Goal: Check status: Check status

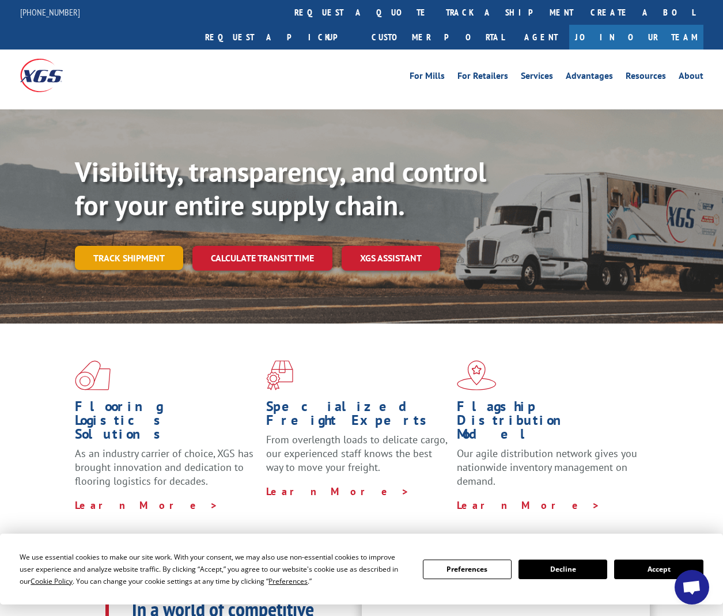
click at [143, 246] on link "Track shipment" at bounding box center [129, 258] width 108 height 24
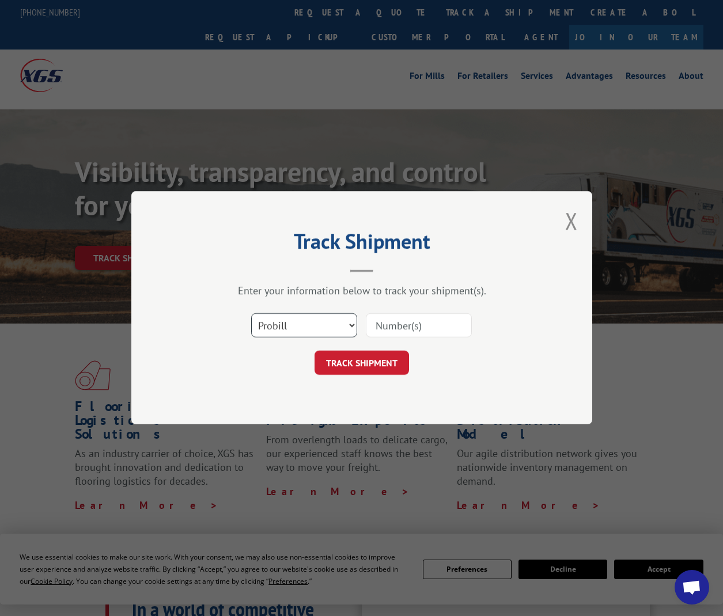
click at [326, 324] on select "Select category... Probill BOL PO" at bounding box center [304, 326] width 106 height 24
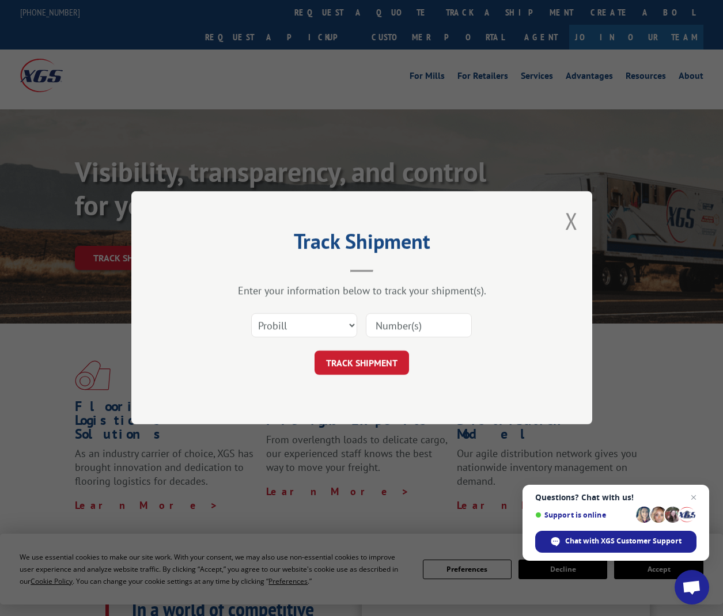
click at [401, 328] on input at bounding box center [419, 326] width 106 height 24
click at [344, 321] on select "Select category... Probill BOL PO" at bounding box center [304, 326] width 106 height 24
select select "po"
click at [251, 314] on select "Select category... Probill BOL PO" at bounding box center [304, 326] width 106 height 24
click at [391, 324] on input at bounding box center [419, 326] width 106 height 24
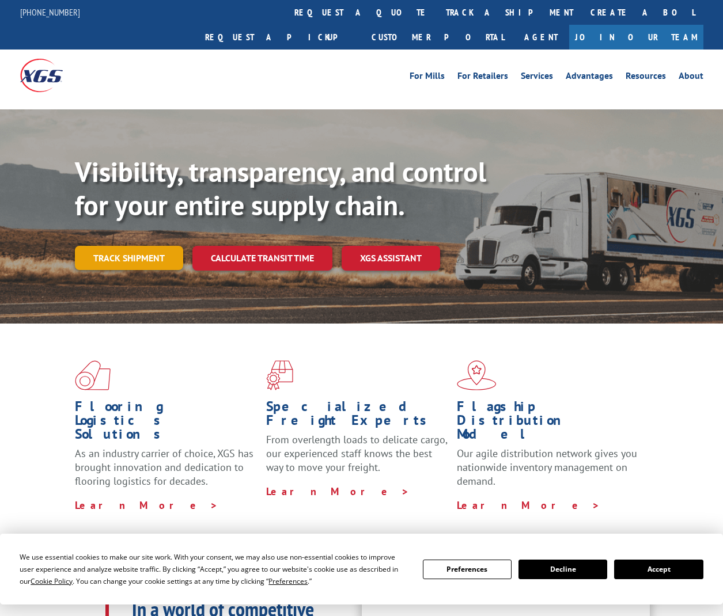
click at [160, 246] on link "Track shipment" at bounding box center [129, 258] width 108 height 24
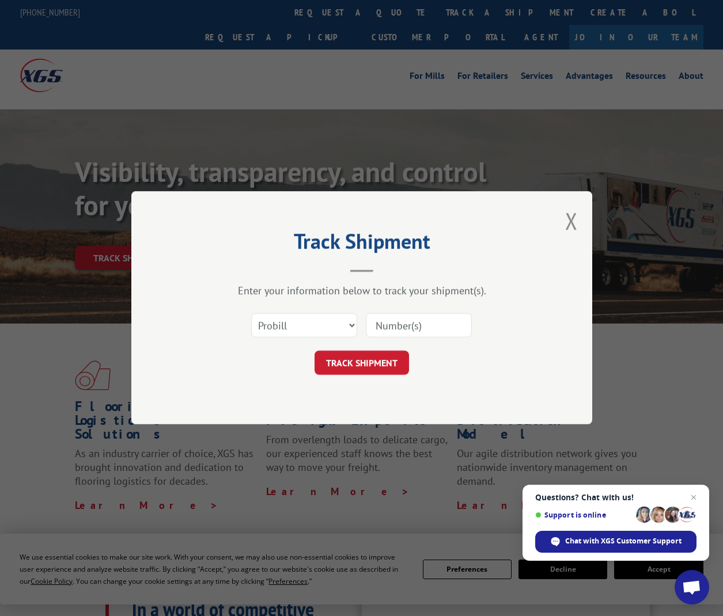
click at [395, 331] on input at bounding box center [419, 326] width 106 height 24
paste input "480069102316"
type input "480069102316"
click at [375, 356] on button "TRACK SHIPMENT" at bounding box center [361, 363] width 94 height 24
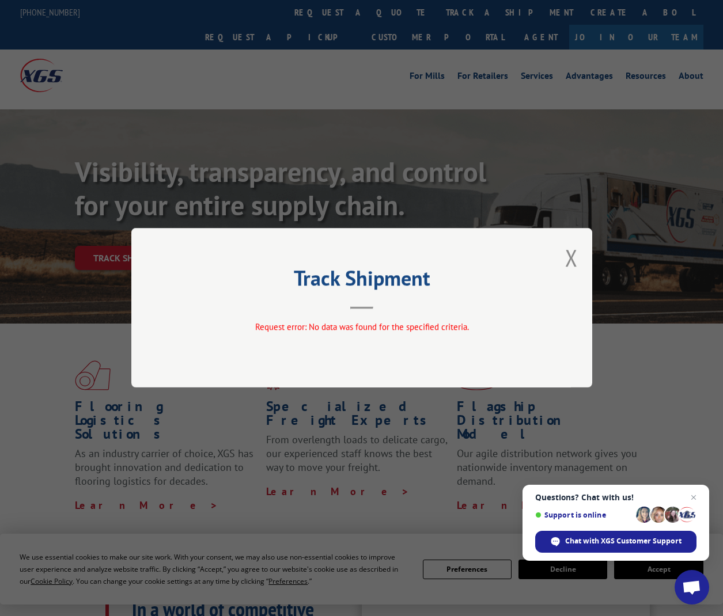
drag, startPoint x: 576, startPoint y: 261, endPoint x: 568, endPoint y: 260, distance: 8.1
click at [575, 261] on button "Close modal" at bounding box center [571, 257] width 13 height 31
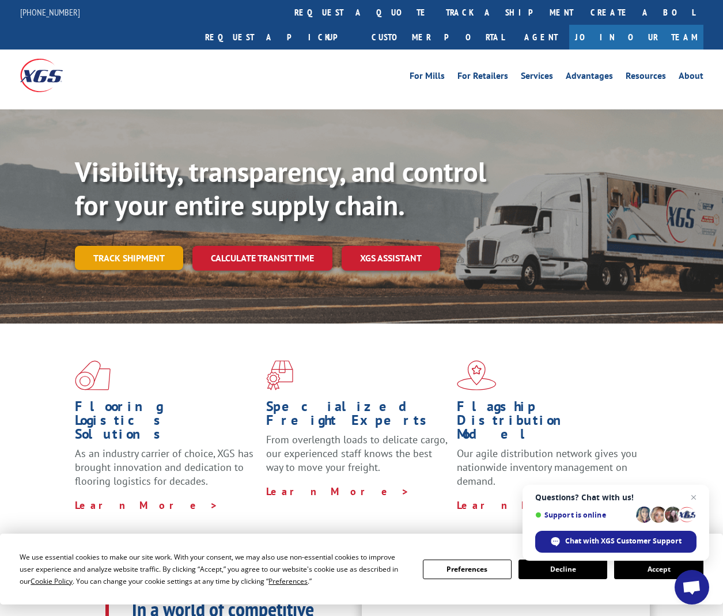
click at [161, 246] on link "Track shipment" at bounding box center [129, 258] width 108 height 24
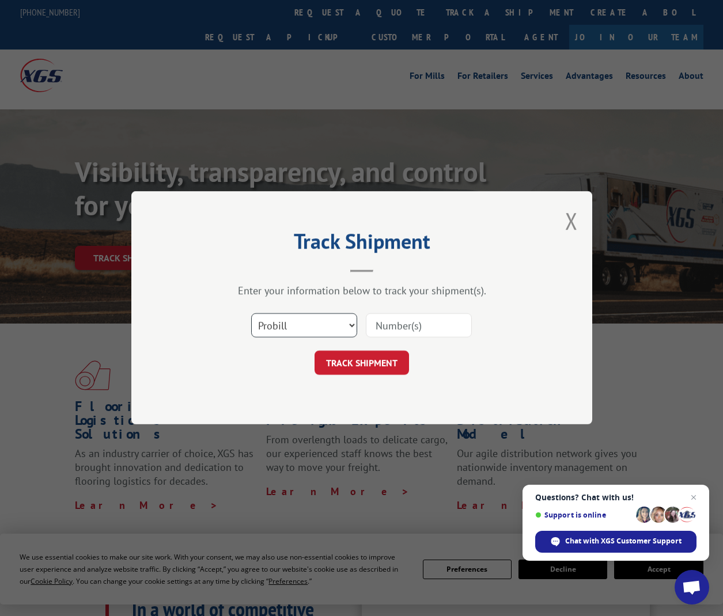
drag, startPoint x: 295, startPoint y: 321, endPoint x: 306, endPoint y: 337, distance: 19.3
click at [295, 322] on select "Select category... Probill BOL PO" at bounding box center [304, 326] width 106 height 24
select select "bol"
click at [251, 314] on select "Select category... Probill BOL PO" at bounding box center [304, 326] width 106 height 24
click at [397, 328] on input at bounding box center [419, 326] width 106 height 24
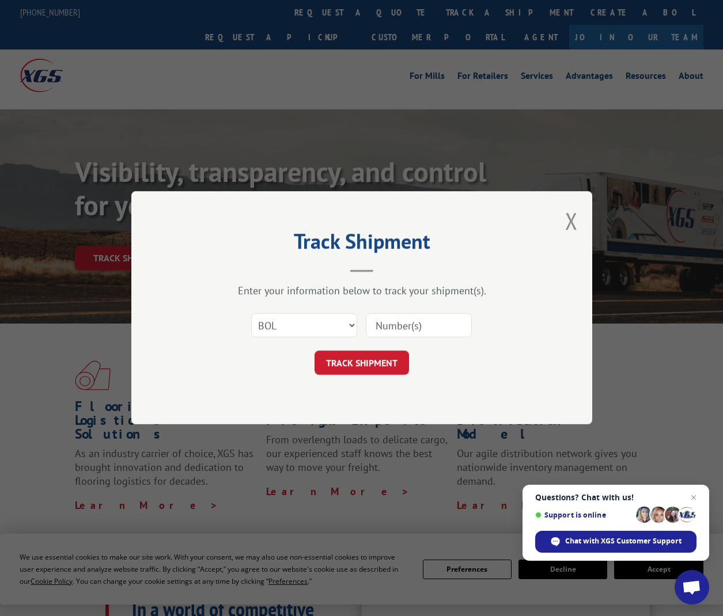
paste input "480069102316"
type input "480069102316"
click at [363, 358] on button "TRACK SHIPMENT" at bounding box center [361, 363] width 94 height 24
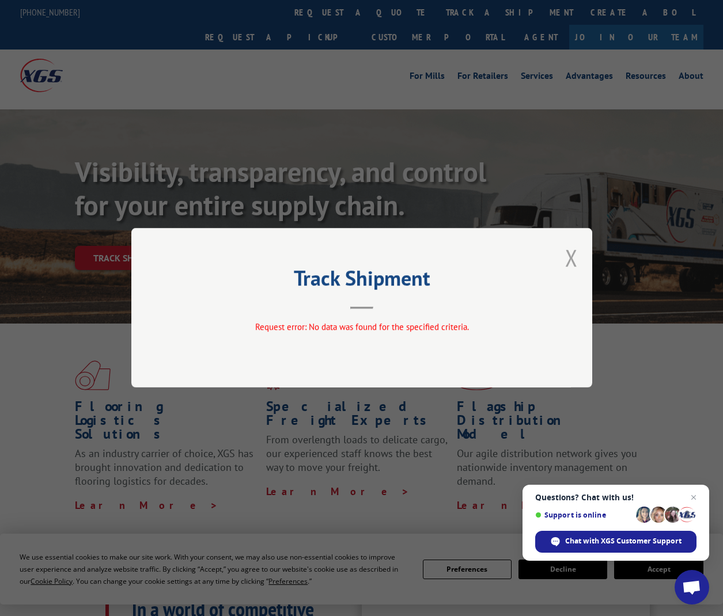
click at [565, 255] on button "Close modal" at bounding box center [571, 257] width 13 height 31
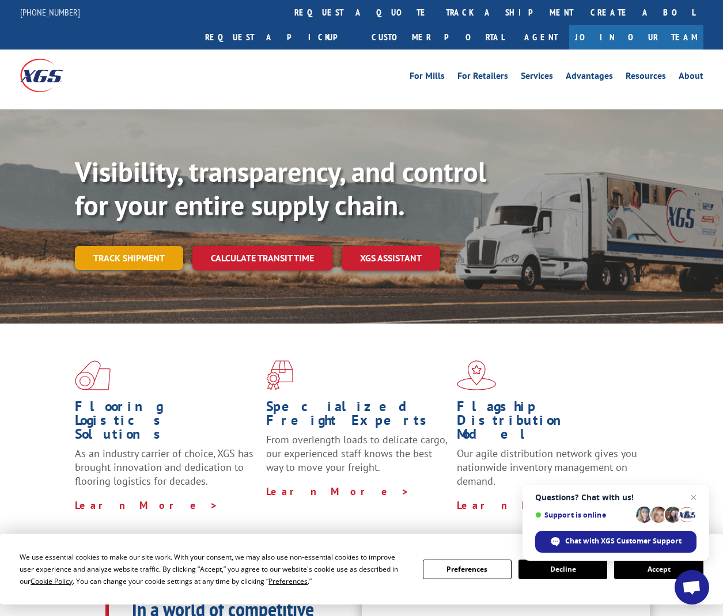
click at [157, 246] on link "Track shipment" at bounding box center [129, 258] width 108 height 24
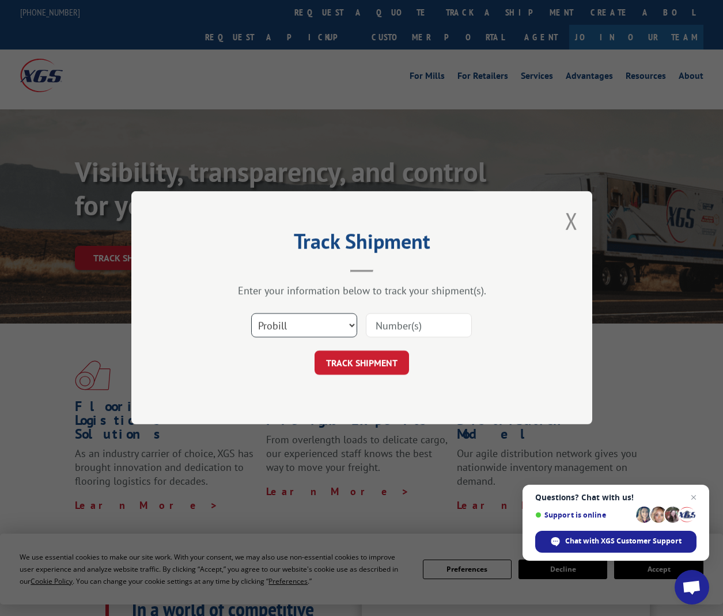
click at [313, 314] on select "Select category... Probill BOL PO" at bounding box center [304, 326] width 106 height 24
select select "po"
click at [251, 314] on select "Select category... Probill BOL PO" at bounding box center [304, 326] width 106 height 24
click at [401, 318] on input at bounding box center [419, 326] width 106 height 24
paste input "480069102316"
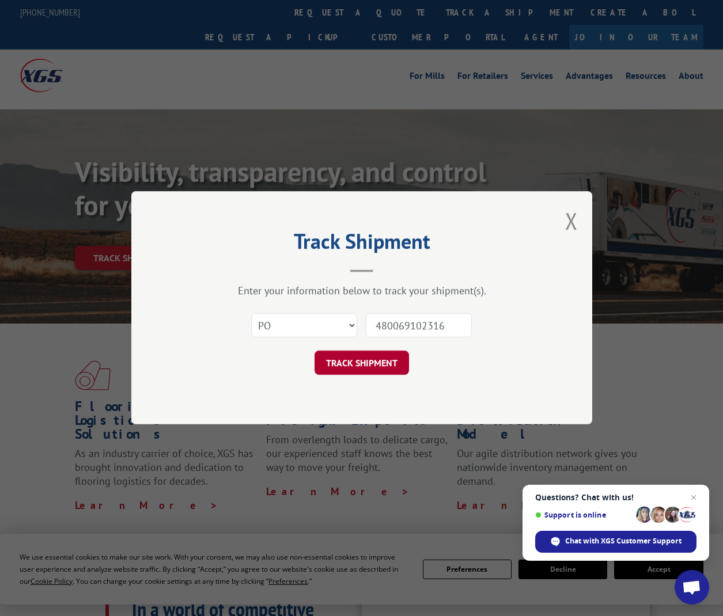
type input "480069102316"
click at [362, 362] on button "TRACK SHIPMENT" at bounding box center [361, 363] width 94 height 24
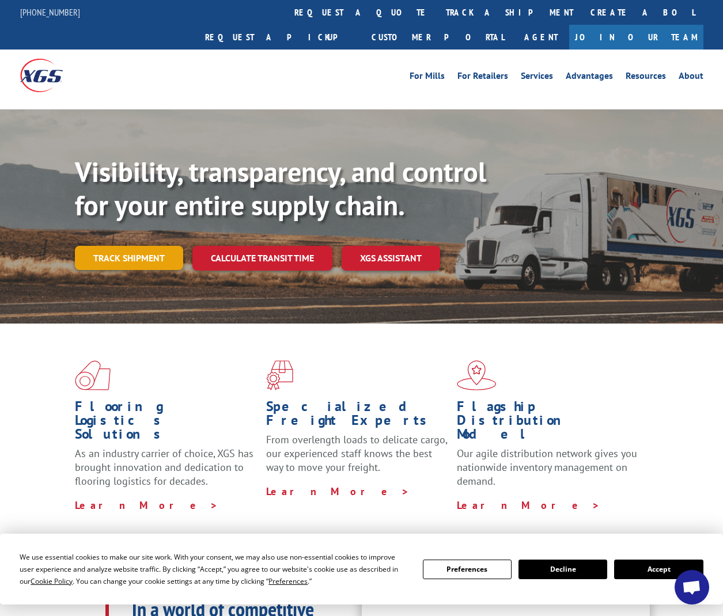
click at [136, 246] on link "Track shipment" at bounding box center [129, 258] width 108 height 24
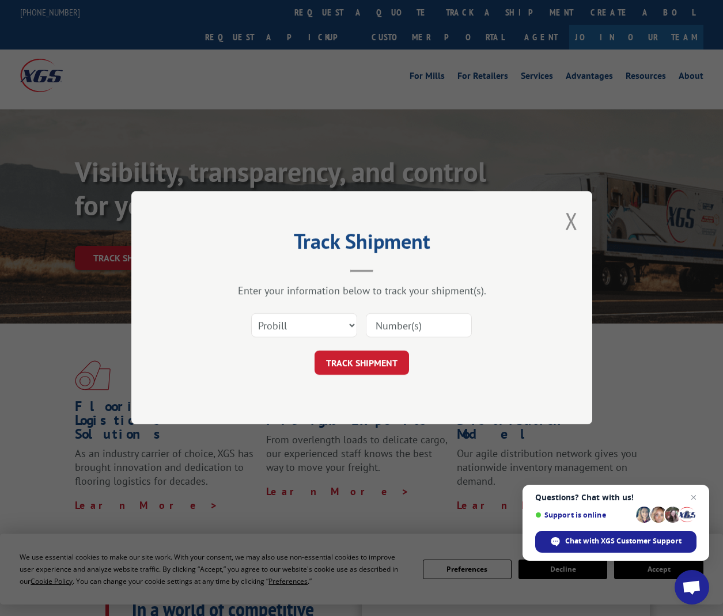
drag, startPoint x: 308, startPoint y: 343, endPoint x: 298, endPoint y: 341, distance: 9.9
click at [301, 346] on form "Select category... Probill BOL PO TRACK SHIPMENT" at bounding box center [362, 341] width 346 height 69
click at [292, 320] on select "Select category... Probill BOL PO" at bounding box center [304, 326] width 106 height 24
select select "po"
click at [251, 314] on select "Select category... Probill BOL PO" at bounding box center [304, 326] width 106 height 24
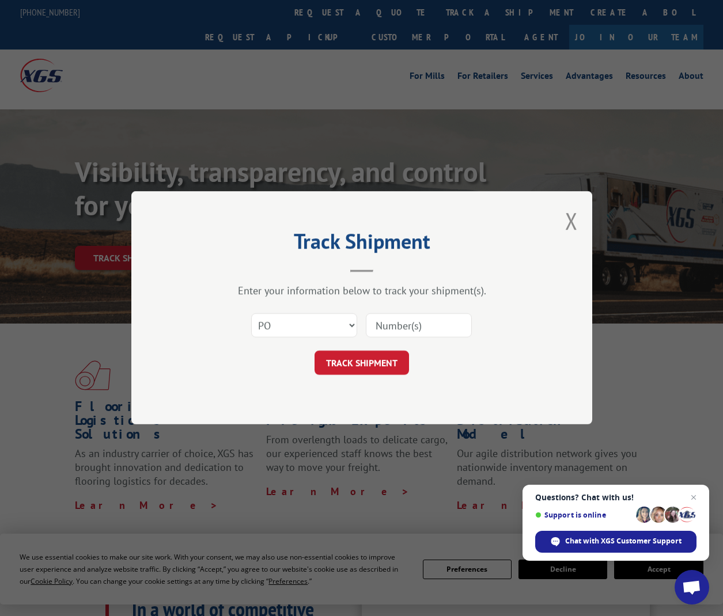
click at [392, 335] on input at bounding box center [419, 326] width 106 height 24
click at [389, 329] on input at bounding box center [419, 326] width 106 height 24
click at [405, 329] on input at bounding box center [419, 326] width 106 height 24
type input "U01262KT"
click at [390, 350] on form "Select category... Probill BOL PO U01262KT TRACK SHIPMENT" at bounding box center [362, 341] width 346 height 69
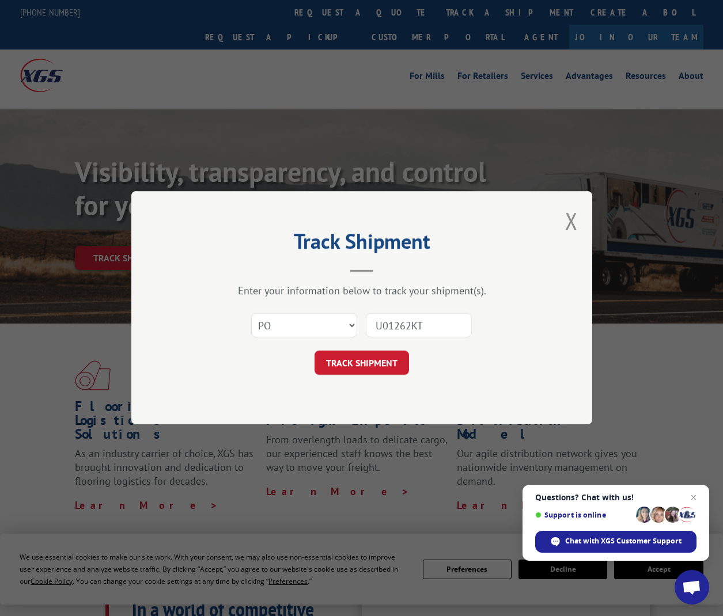
click at [379, 375] on div "Track Shipment Enter your information below to track your shipment(s). Select c…" at bounding box center [361, 307] width 461 height 233
click at [379, 365] on button "TRACK SHIPMENT" at bounding box center [361, 363] width 94 height 24
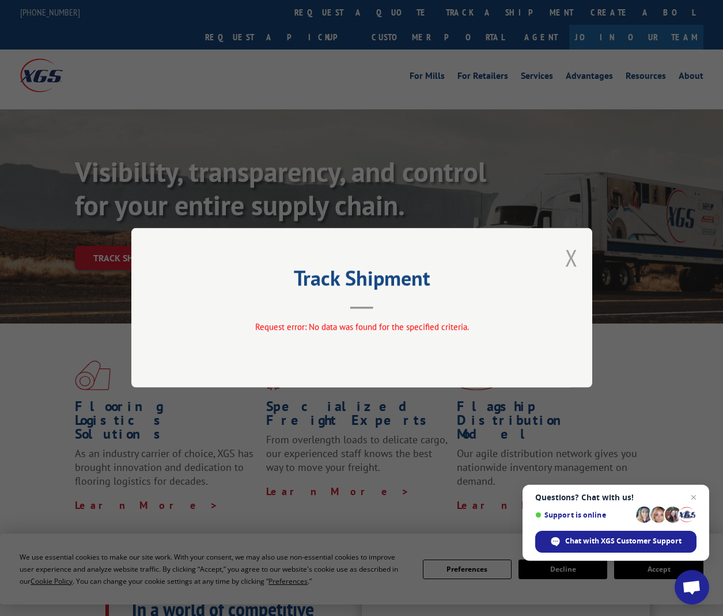
click at [575, 255] on button "Close modal" at bounding box center [571, 257] width 13 height 31
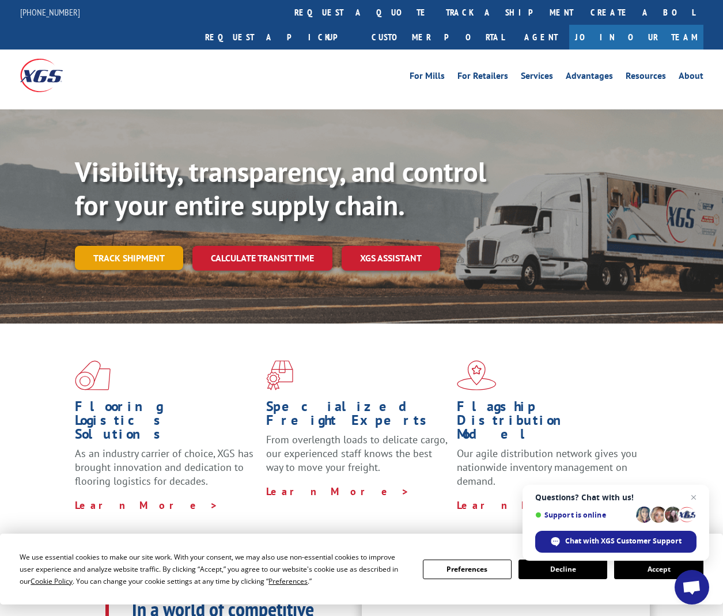
click at [136, 246] on link "Track shipment" at bounding box center [129, 258] width 108 height 24
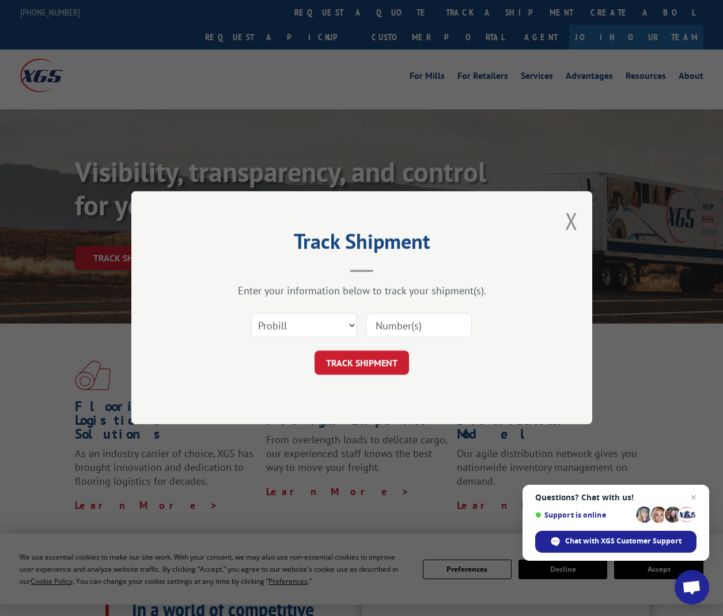
click at [423, 320] on input at bounding box center [419, 326] width 106 height 24
click at [259, 325] on select "Select category... Probill BOL PO" at bounding box center [304, 326] width 106 height 24
select select "po"
click at [251, 314] on select "Select category... Probill BOL PO" at bounding box center [304, 326] width 106 height 24
click at [574, 218] on button "Close modal" at bounding box center [571, 221] width 13 height 31
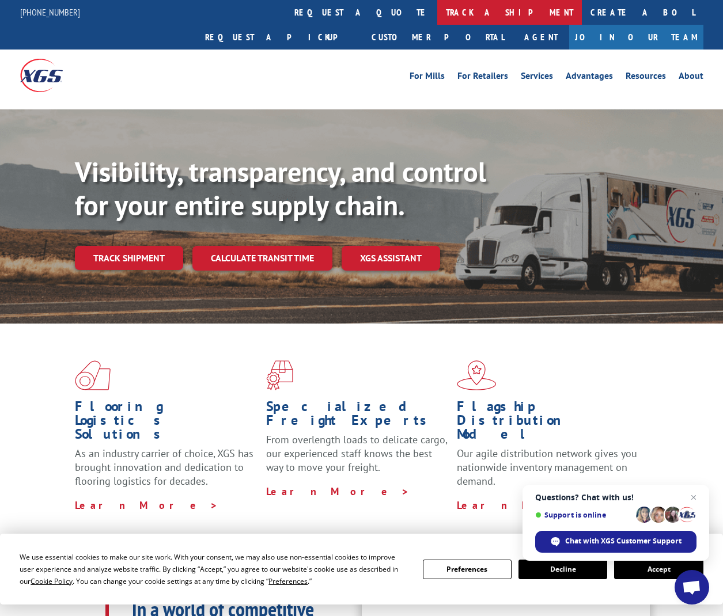
click at [437, 17] on link "track a shipment" at bounding box center [509, 12] width 145 height 25
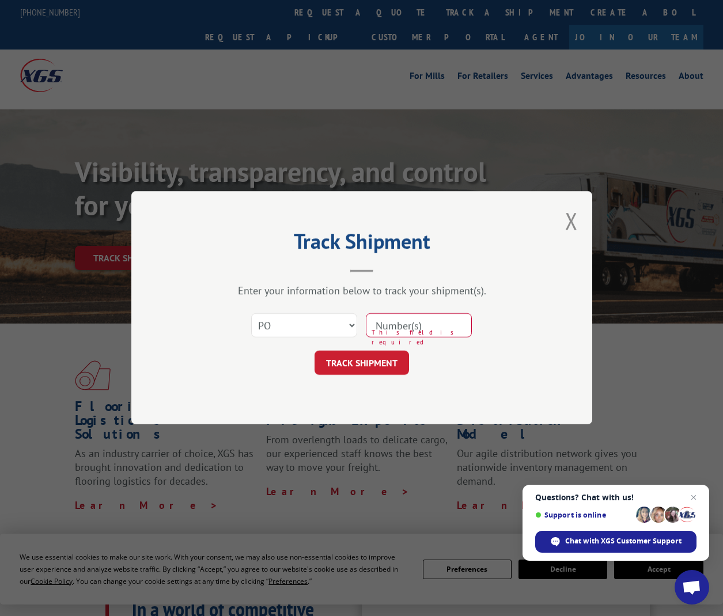
click at [320, 342] on div "Select category... Probill BOL PO This field is required" at bounding box center [362, 326] width 346 height 38
click at [427, 324] on input at bounding box center [419, 326] width 106 height 24
type input "01262"
click at [395, 358] on button "TRACK SHIPMENT" at bounding box center [361, 363] width 94 height 24
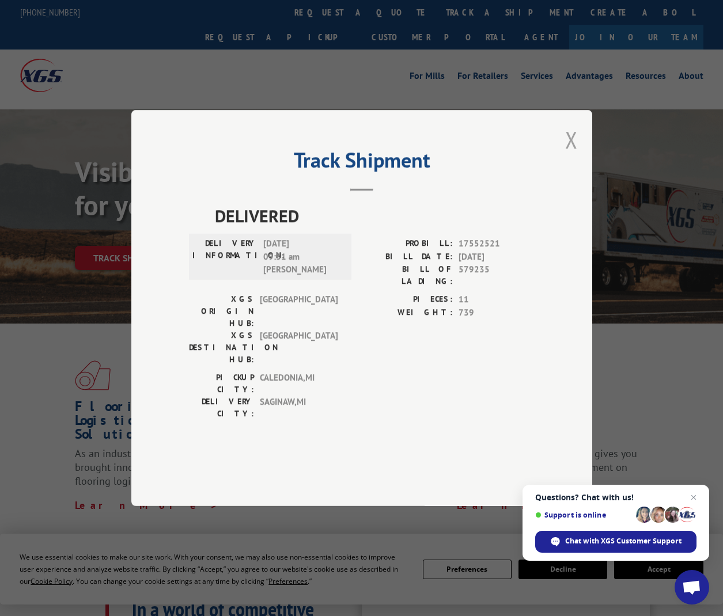
click at [572, 155] on button "Close modal" at bounding box center [571, 139] width 13 height 31
